Goal: Find specific fact: Find specific fact

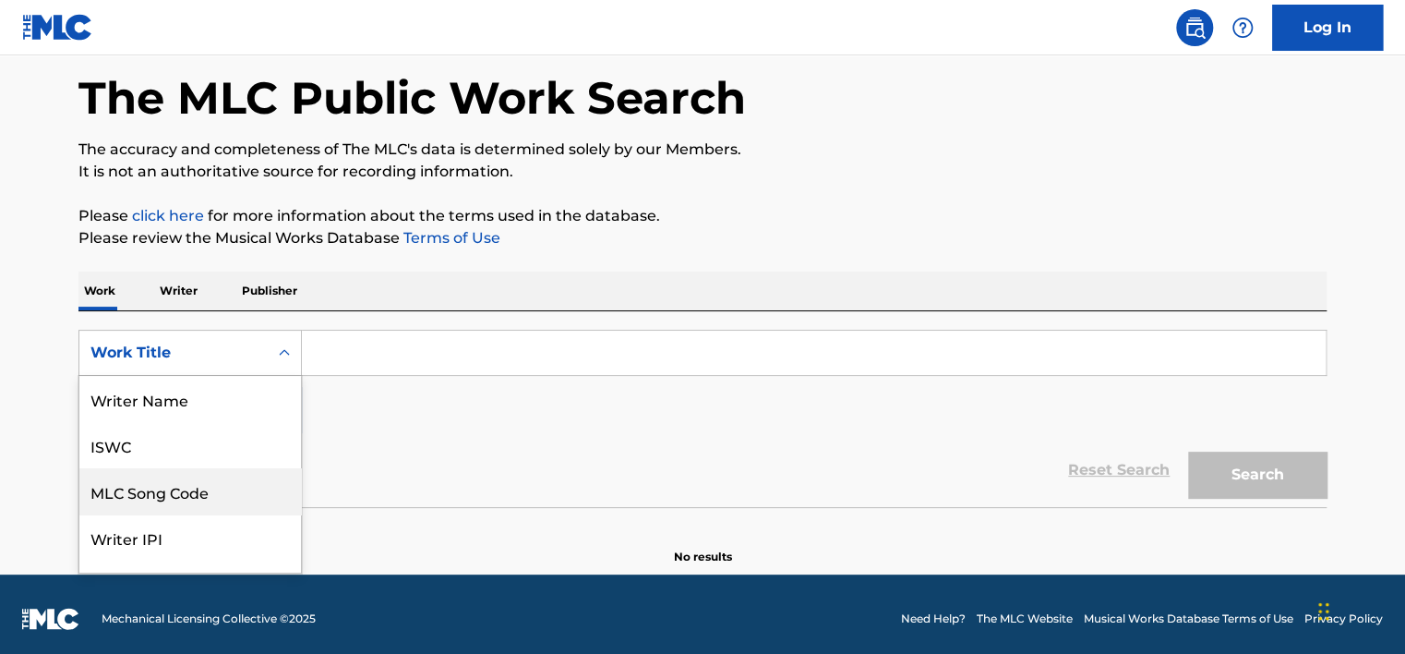
scroll to position [92, 0]
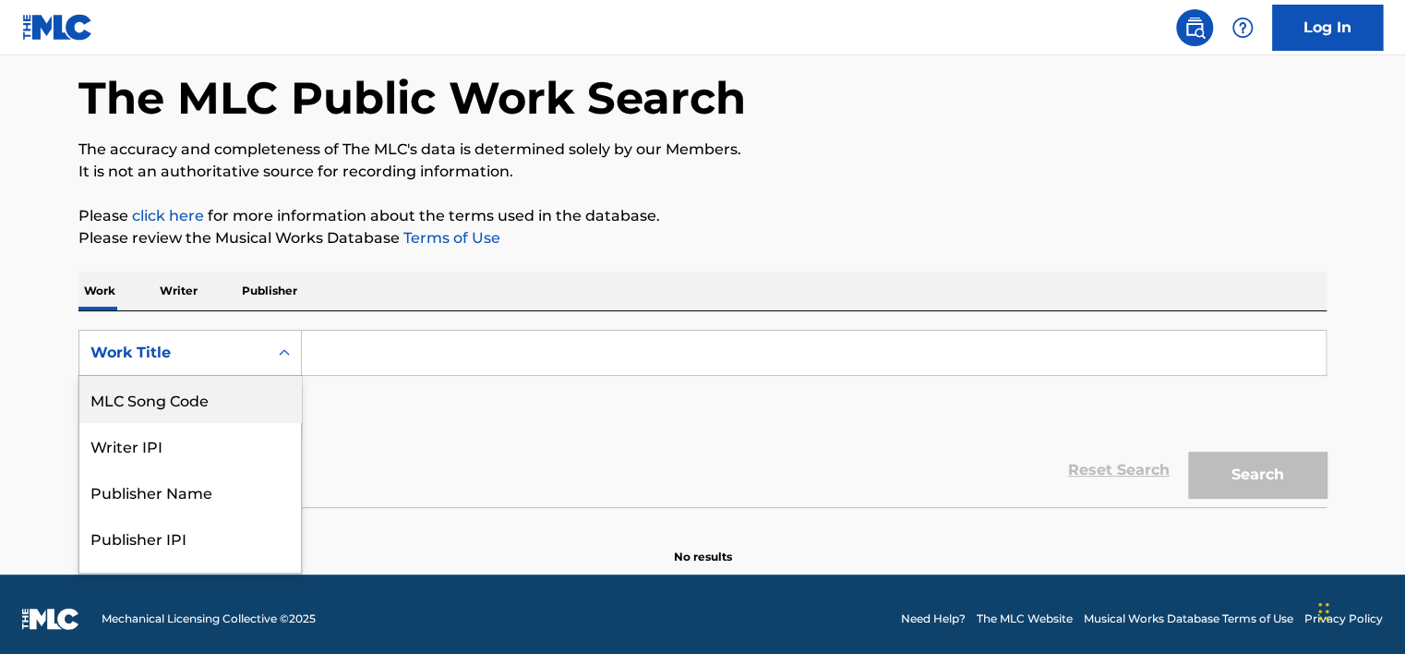
click at [219, 400] on div "MLC Song Code" at bounding box center [190, 399] width 222 height 46
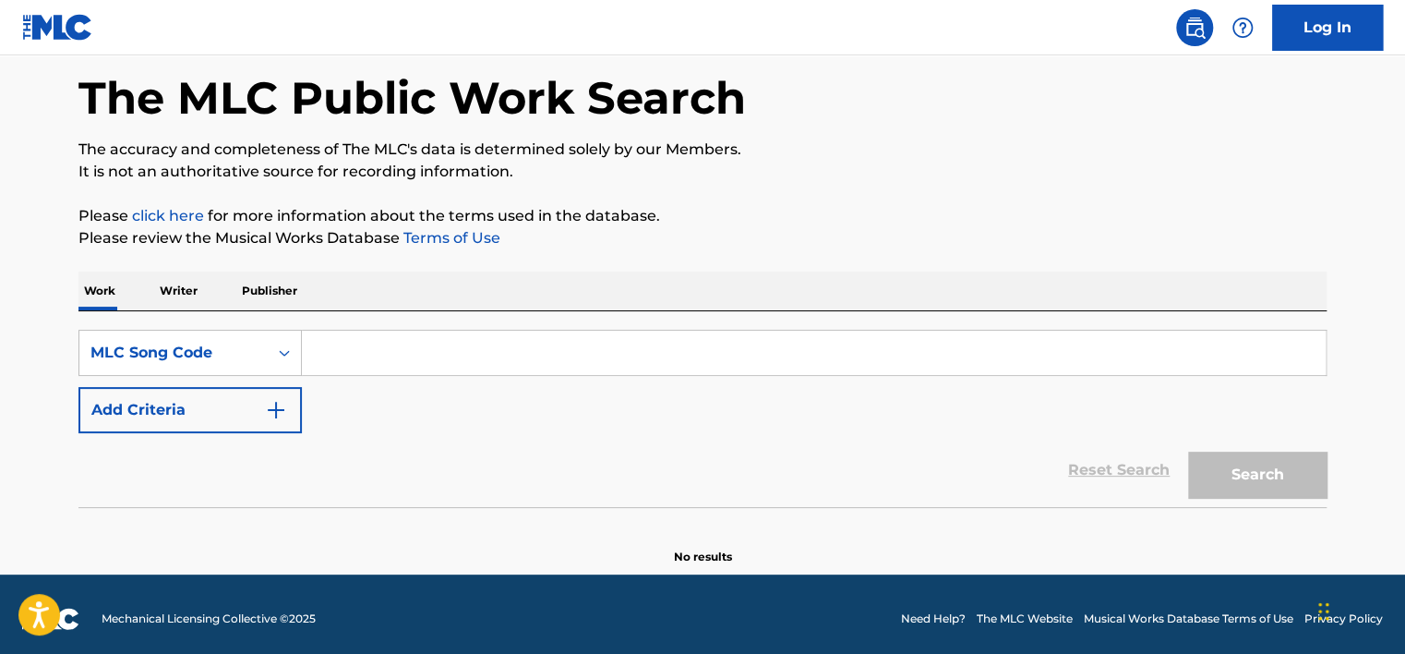
drag, startPoint x: 327, startPoint y: 367, endPoint x: 392, endPoint y: 365, distance: 65.6
click at [327, 367] on input "Search Form" at bounding box center [814, 352] width 1024 height 44
paste input "MA4NA1"
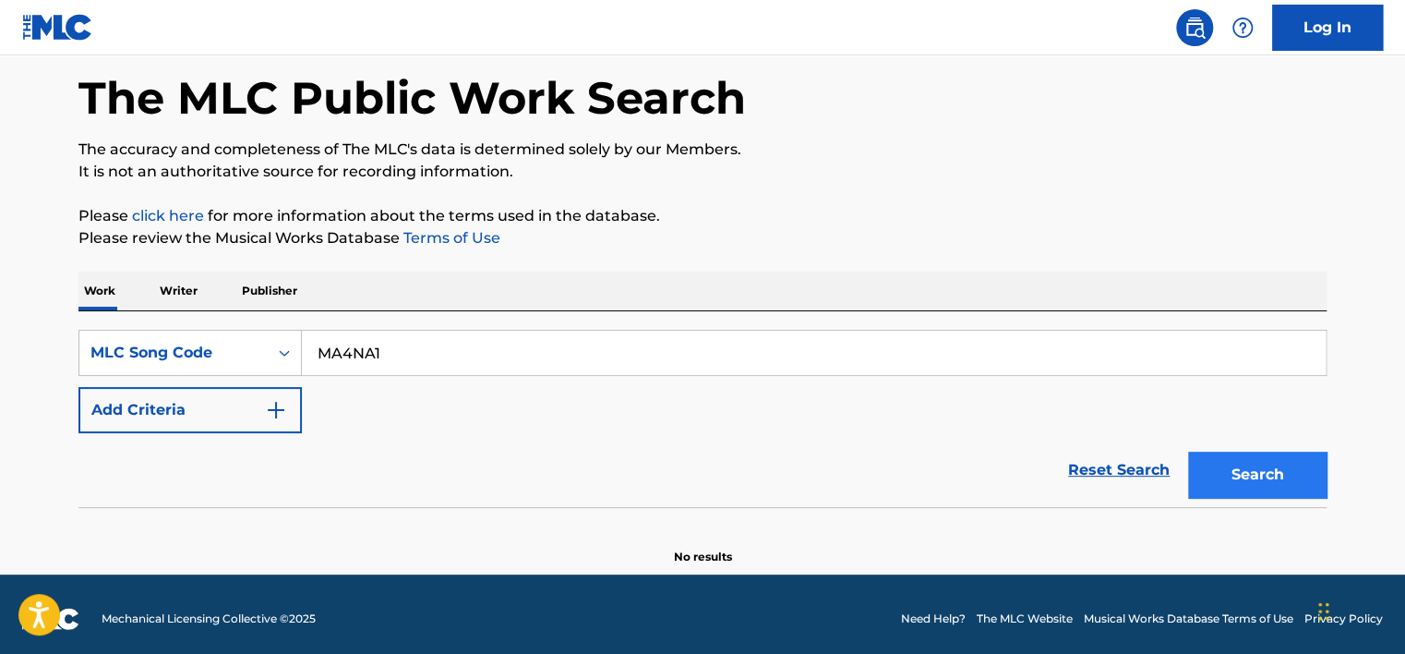
type input "MA4NA1"
click at [1238, 468] on button "Search" at bounding box center [1257, 474] width 138 height 46
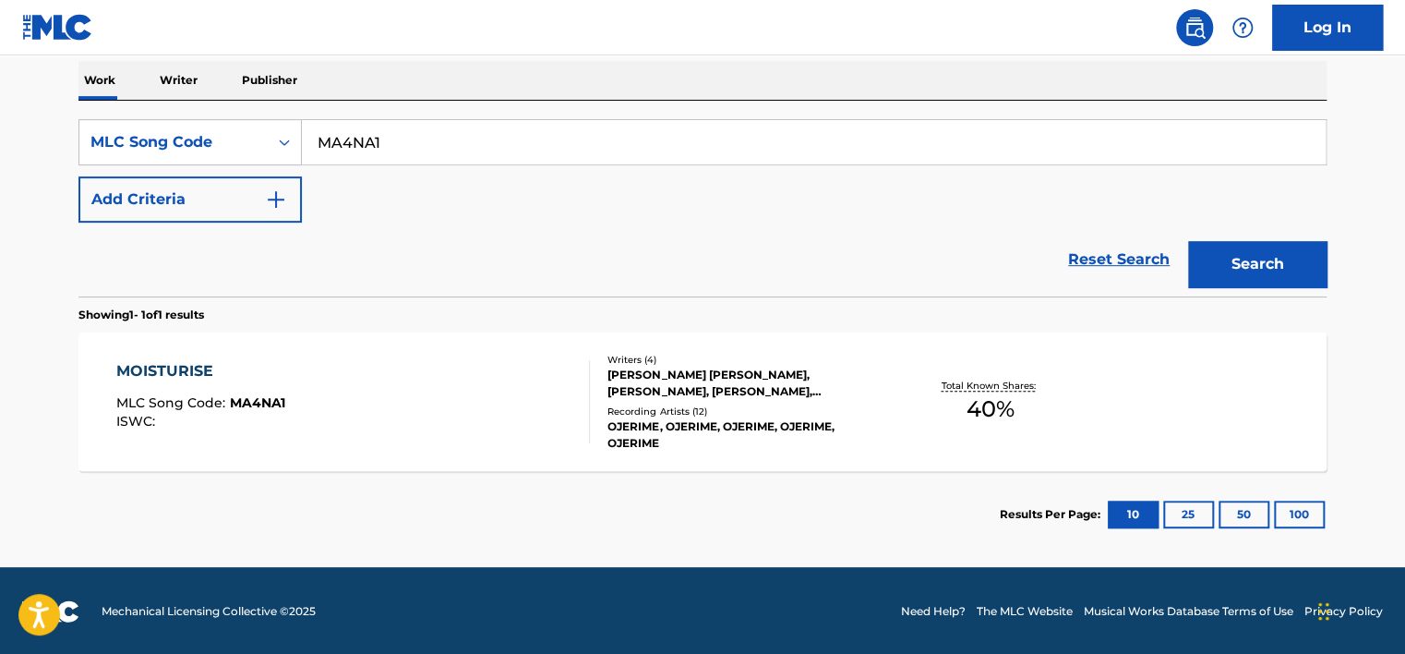
scroll to position [293, 0]
click at [427, 380] on div "MOISTURISE MLC Song Code : MA4NA1 ISWC :" at bounding box center [353, 400] width 474 height 83
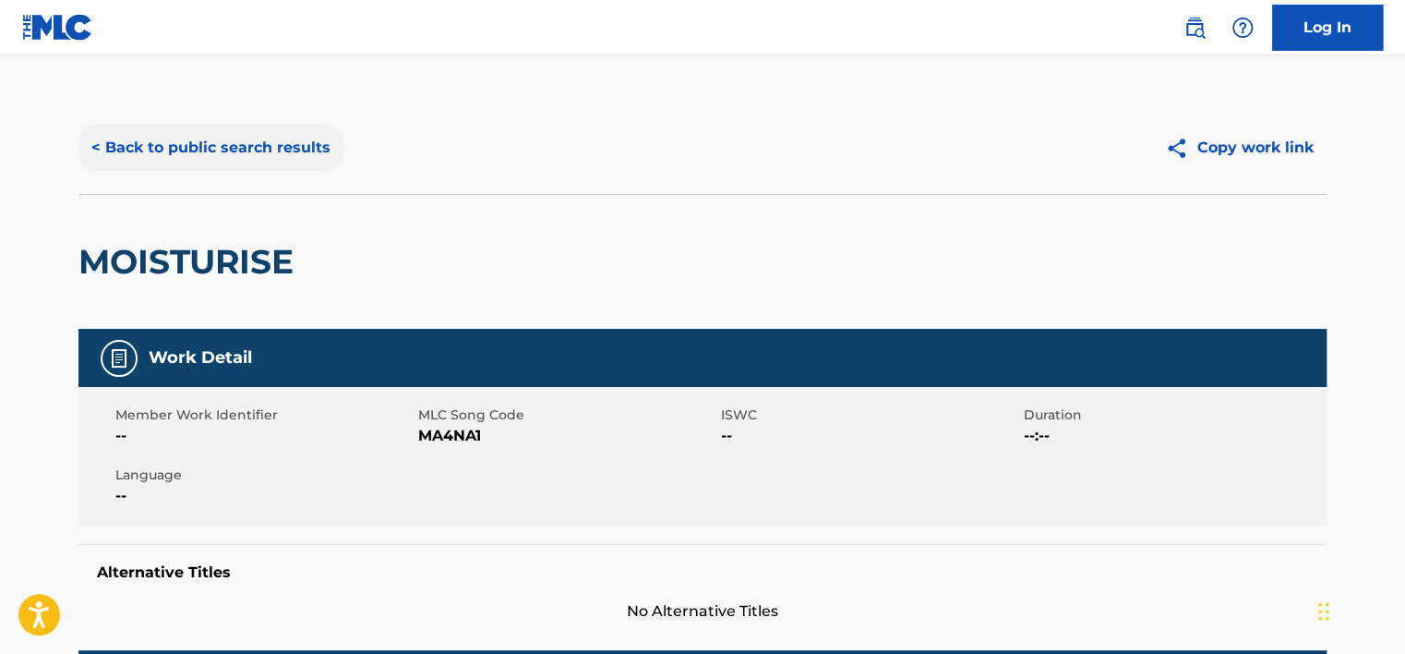
click at [187, 162] on button "< Back to public search results" at bounding box center [210, 148] width 265 height 46
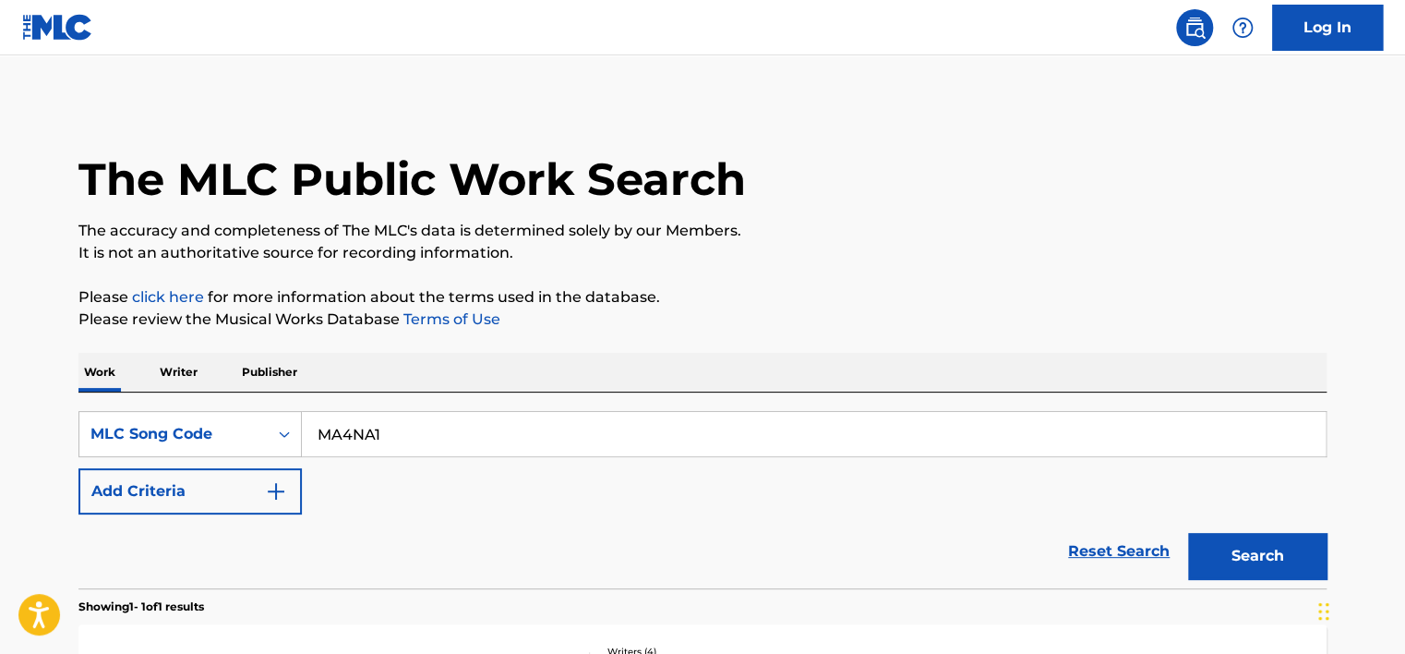
scroll to position [245, 0]
